Goal: Task Accomplishment & Management: Use online tool/utility

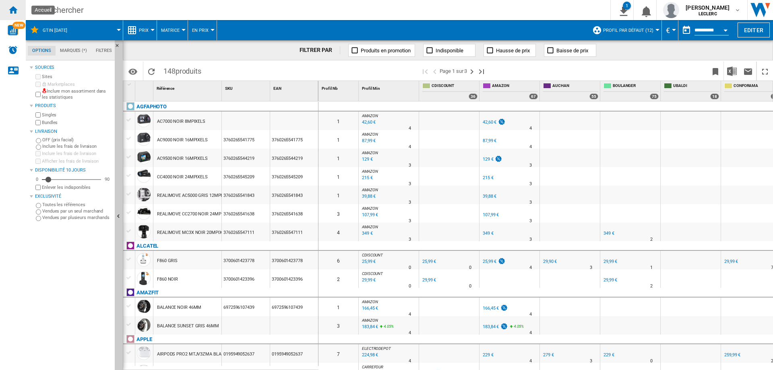
click at [10, 7] on ng-md-icon "Accueil" at bounding box center [13, 10] width 10 height 10
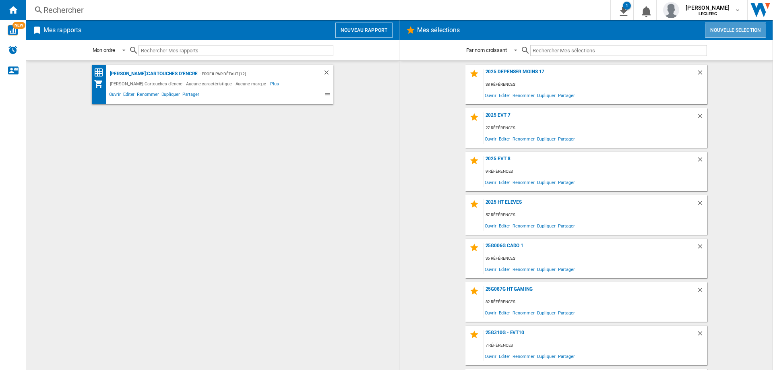
click at [727, 27] on button "Nouvelle selection" at bounding box center [735, 30] width 61 height 15
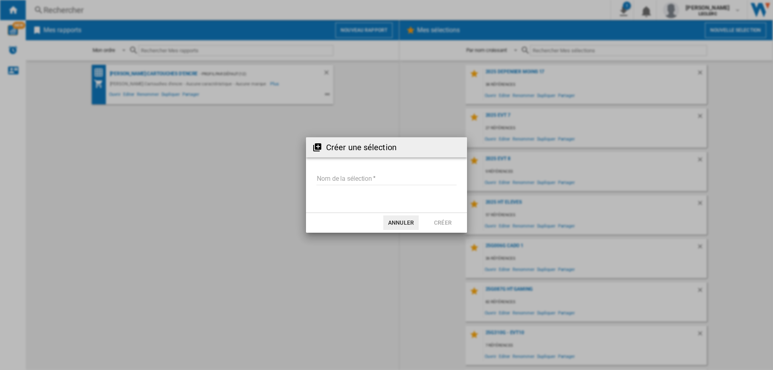
click at [399, 179] on input "Nom de la sélection" at bounding box center [386, 179] width 140 height 12
type input "**********"
click at [434, 224] on button "Créer" at bounding box center [442, 222] width 35 height 14
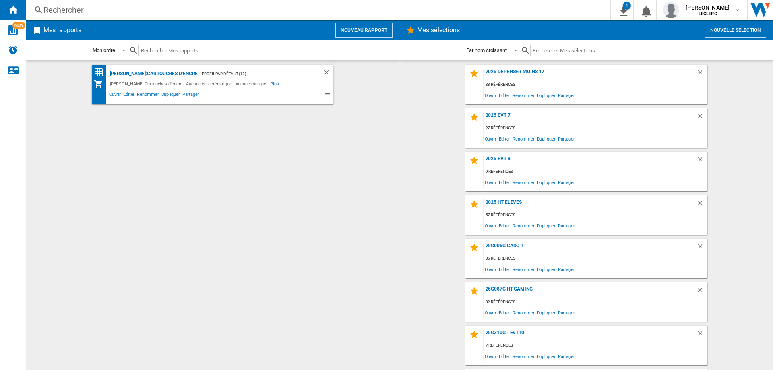
click at [574, 52] on input "text" at bounding box center [618, 50] width 177 height 11
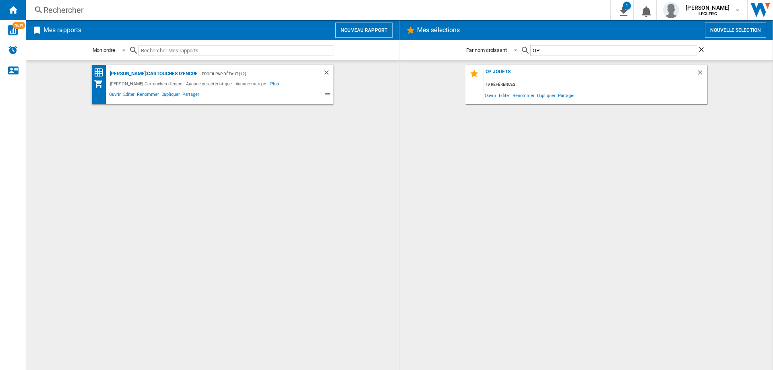
type input "O"
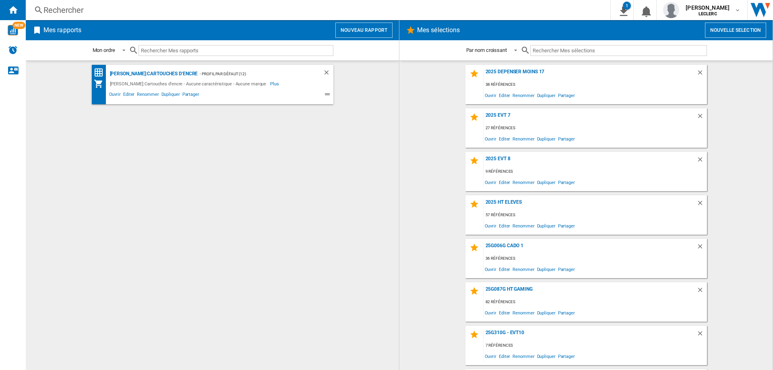
click at [730, 29] on button "Nouvelle selection" at bounding box center [735, 30] width 61 height 15
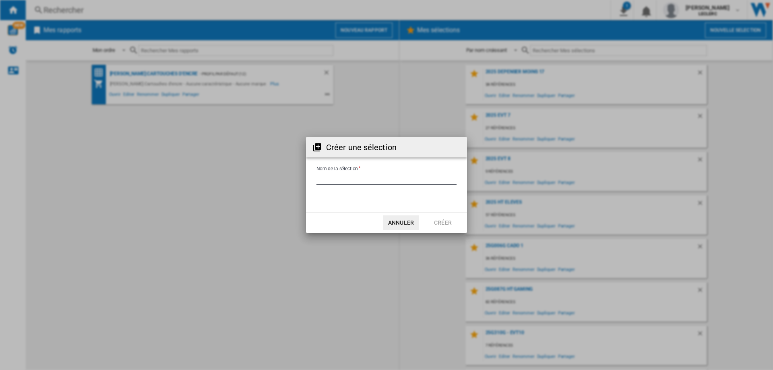
click at [331, 184] on input "Nom de la sélection" at bounding box center [386, 179] width 140 height 12
type input "**********"
click at [434, 218] on button "Créer" at bounding box center [442, 222] width 35 height 14
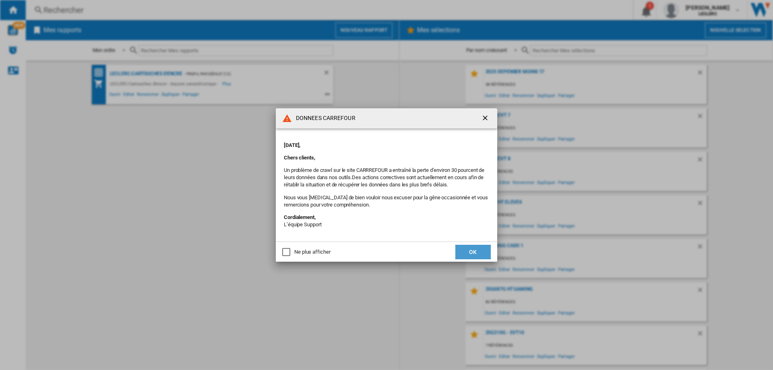
click at [470, 254] on button "OK" at bounding box center [472, 252] width 35 height 14
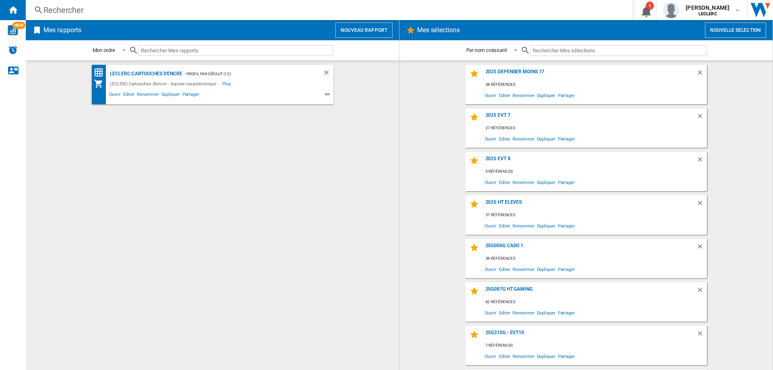
click at [747, 31] on button "Nouvelle selection" at bounding box center [735, 30] width 61 height 15
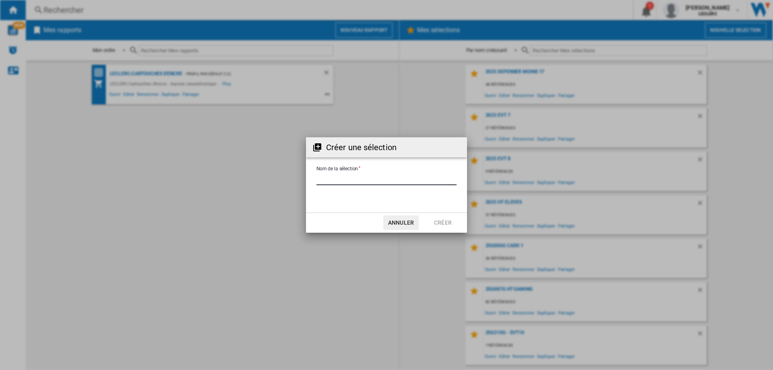
click at [418, 178] on input "Nom de la sélection" at bounding box center [386, 179] width 140 height 12
type input "**********"
click at [437, 219] on button "Créer" at bounding box center [442, 222] width 35 height 14
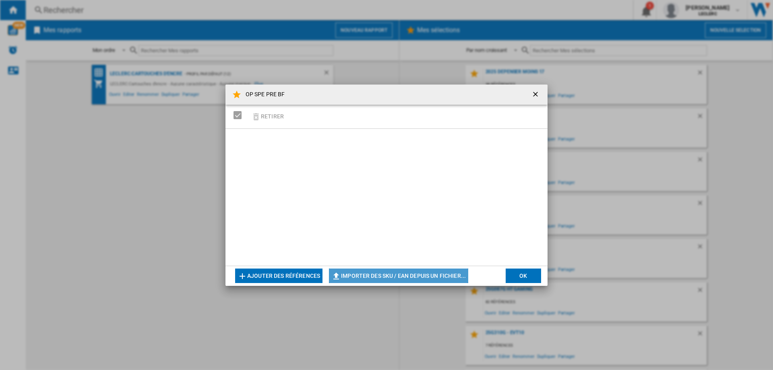
click at [356, 275] on button "Importer des SKU / EAN depuis un fichier..." at bounding box center [398, 276] width 139 height 14
type input "**********"
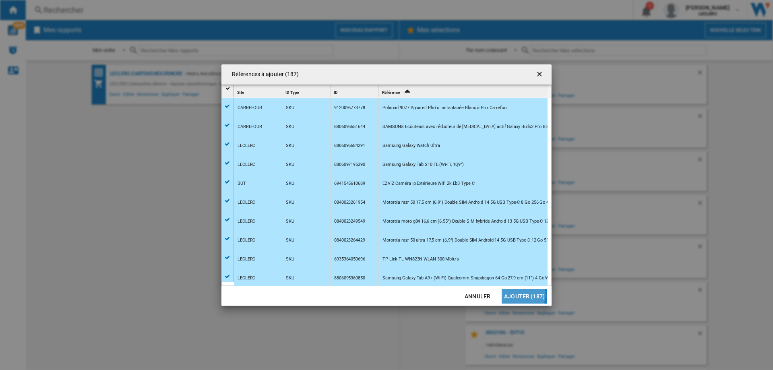
click at [524, 294] on button "Ajouter (187)" at bounding box center [524, 296] width 45 height 14
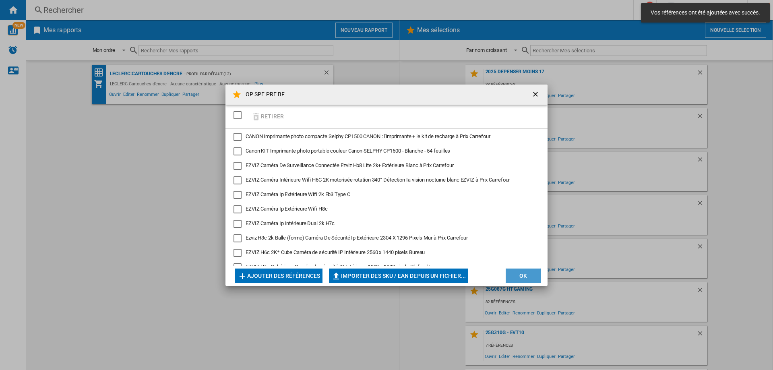
click at [525, 277] on button "OK" at bounding box center [523, 276] width 35 height 14
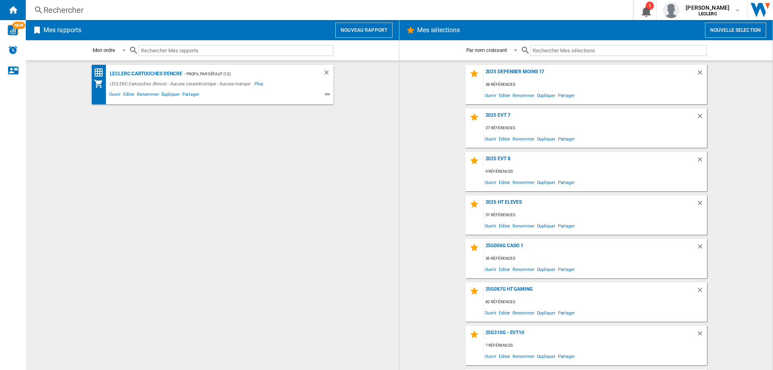
click at [578, 50] on input "text" at bounding box center [618, 50] width 177 height 11
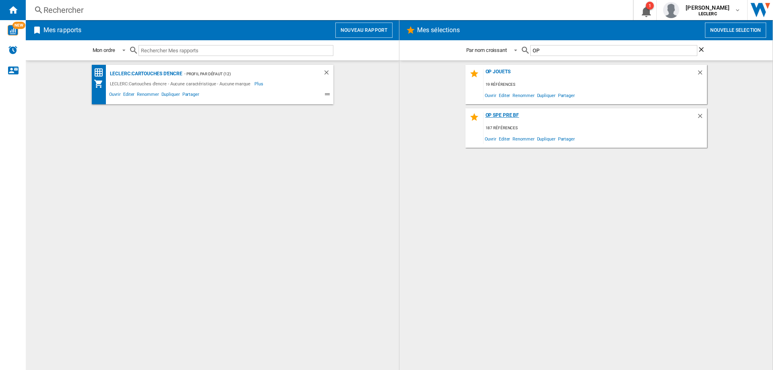
type input "OP"
click at [506, 113] on div "OP SPE PRE BF" at bounding box center [589, 117] width 213 height 11
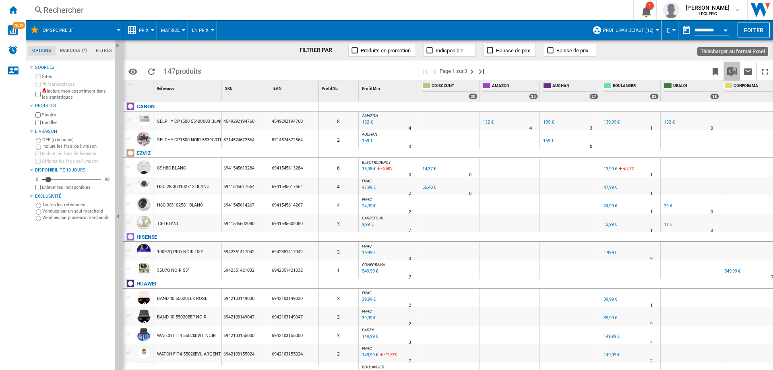
click at [726, 76] on button "Télécharger au format Excel" at bounding box center [732, 71] width 16 height 19
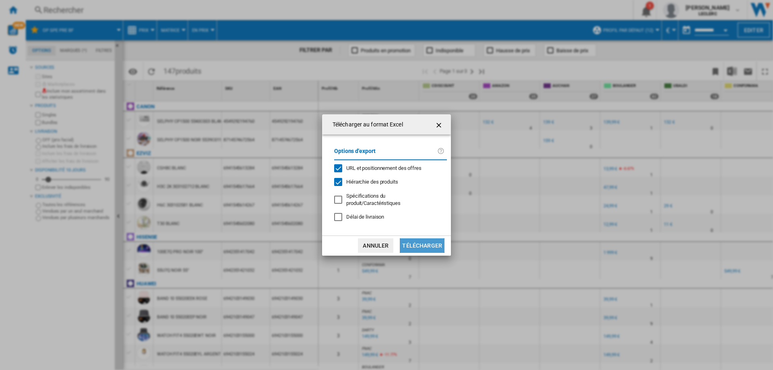
click at [425, 238] on button "Télécharger" at bounding box center [422, 245] width 45 height 14
